Goal: Book appointment/travel/reservation

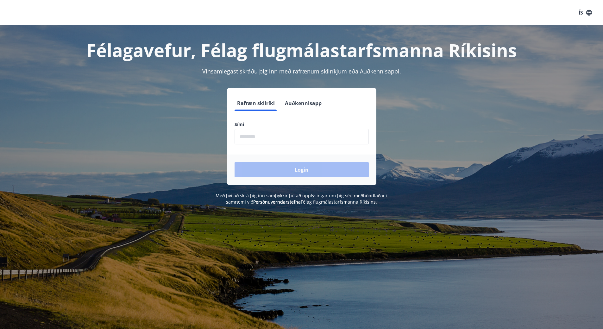
click at [248, 136] on input "phone" at bounding box center [302, 137] width 134 height 16
type input "********"
click at [293, 170] on button "Login" at bounding box center [302, 169] width 134 height 15
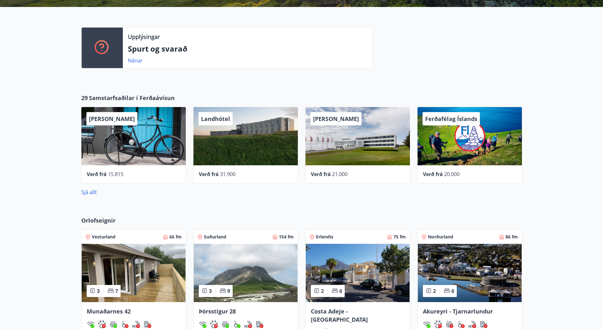
scroll to position [111, 0]
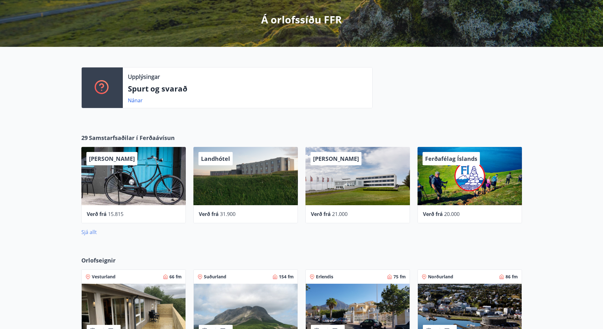
click at [92, 233] on link "Sjá allt" at bounding box center [89, 232] width 16 height 7
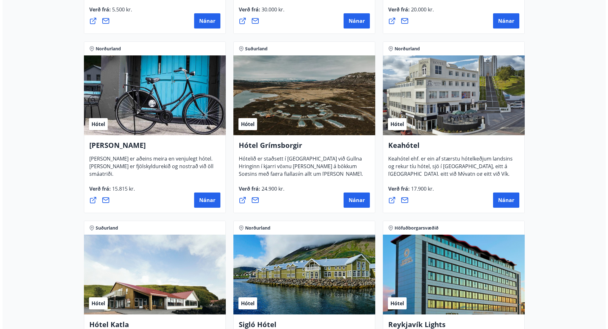
scroll to position [285, 0]
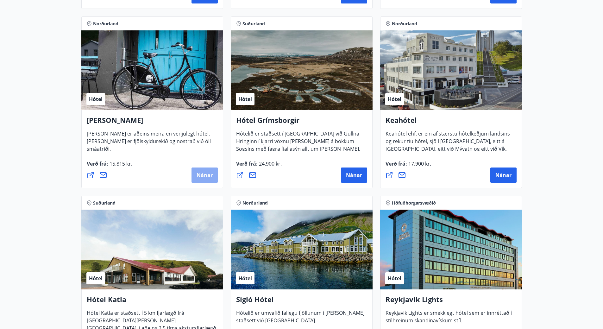
click at [196, 169] on button "Nánar" at bounding box center [205, 174] width 26 height 15
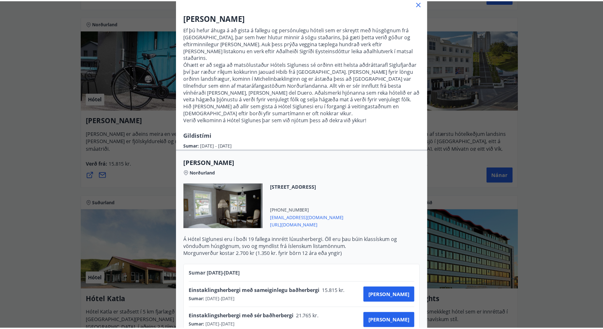
scroll to position [43, 0]
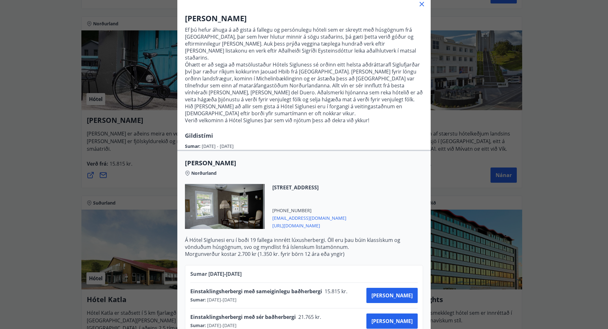
click at [419, 5] on icon at bounding box center [422, 4] width 8 height 8
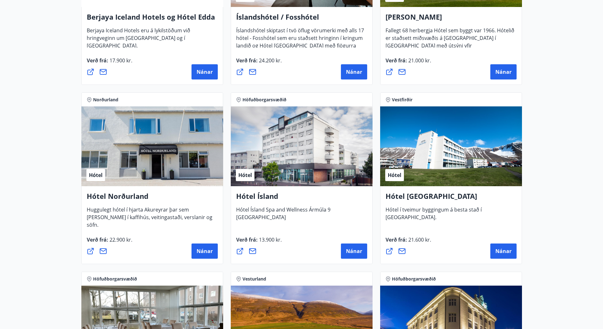
scroll to position [805, 0]
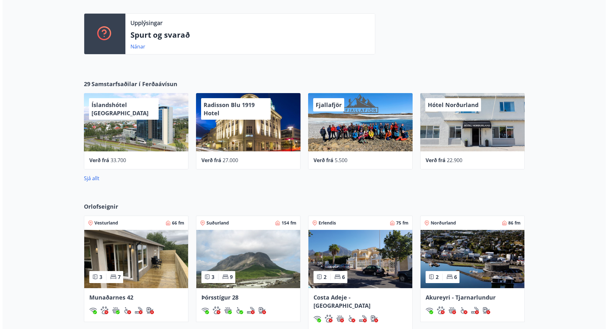
scroll to position [238, 0]
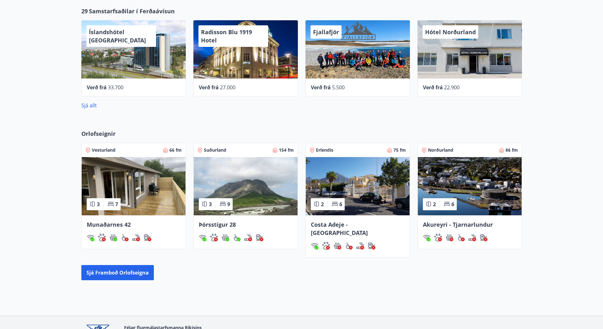
click at [355, 66] on div "Fjallafjör" at bounding box center [357, 49] width 104 height 58
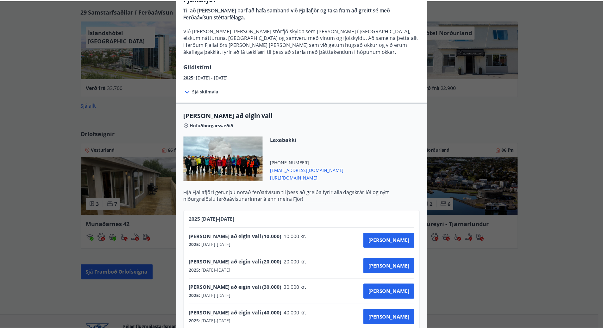
scroll to position [0, 0]
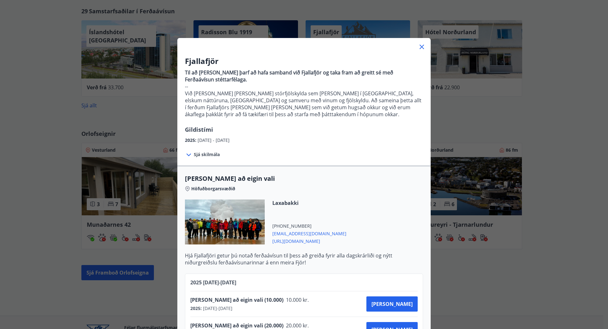
click at [420, 43] on icon at bounding box center [422, 47] width 8 height 8
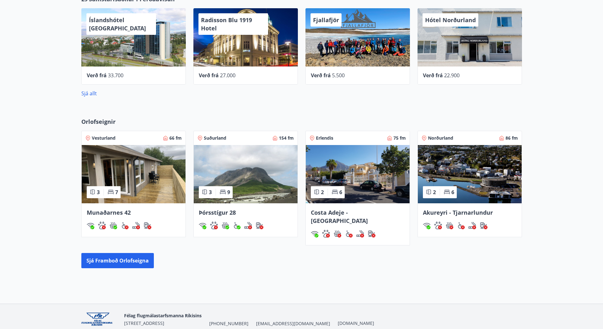
scroll to position [269, 0]
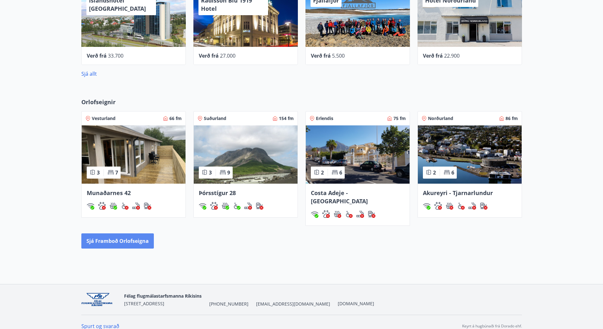
click at [142, 233] on button "Sjá framboð orlofseigna" at bounding box center [117, 240] width 72 height 15
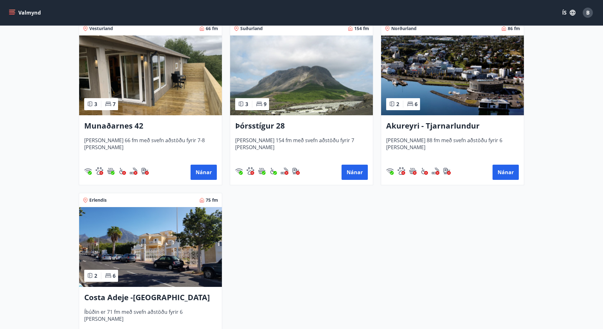
scroll to position [127, 0]
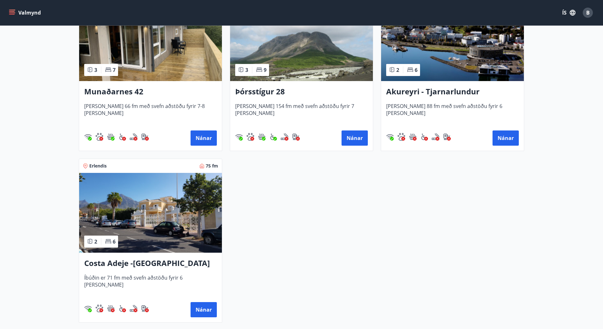
click at [137, 93] on h3 "Munaðarnes 42" at bounding box center [150, 91] width 133 height 11
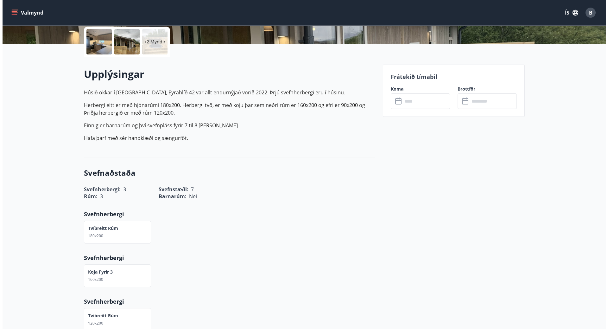
scroll to position [158, 0]
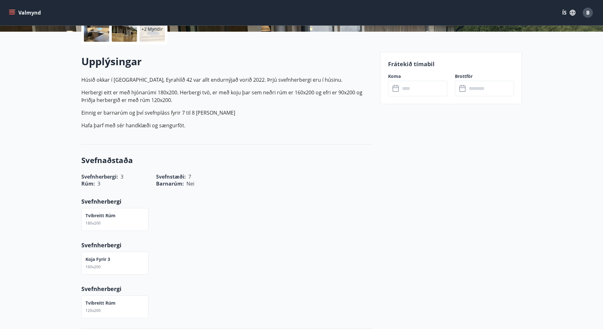
click at [418, 86] on input "text" at bounding box center [423, 89] width 47 height 16
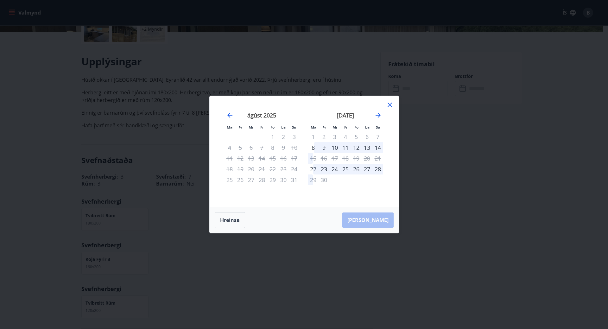
click at [389, 105] on icon at bounding box center [390, 105] width 8 height 8
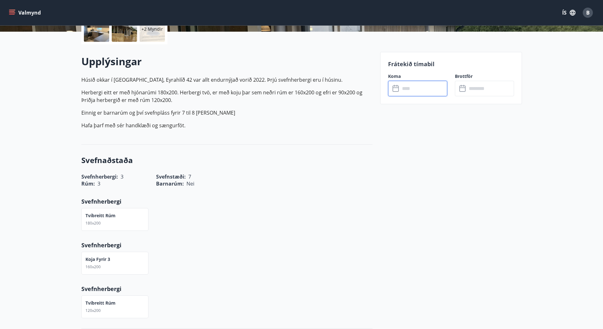
click at [406, 91] on input "text" at bounding box center [423, 89] width 47 height 16
